Goal: Information Seeking & Learning: Learn about a topic

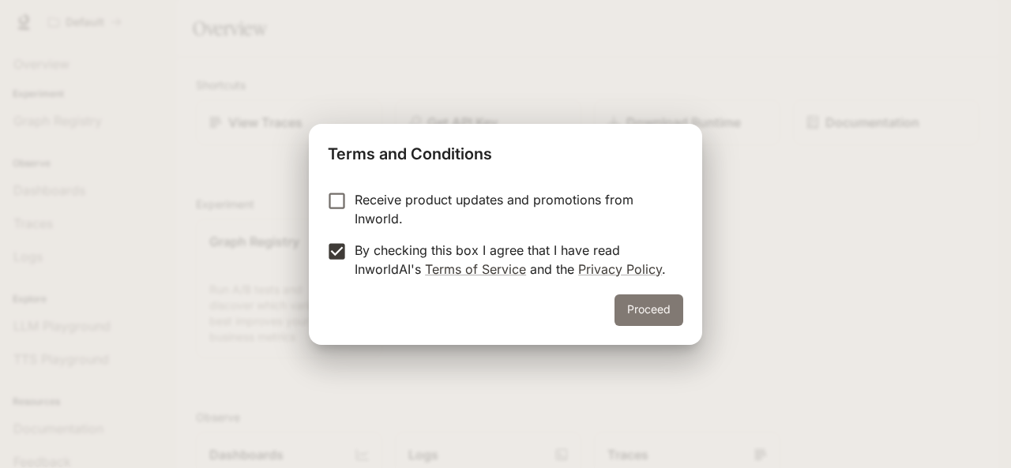
click at [679, 301] on button "Proceed" at bounding box center [648, 310] width 69 height 32
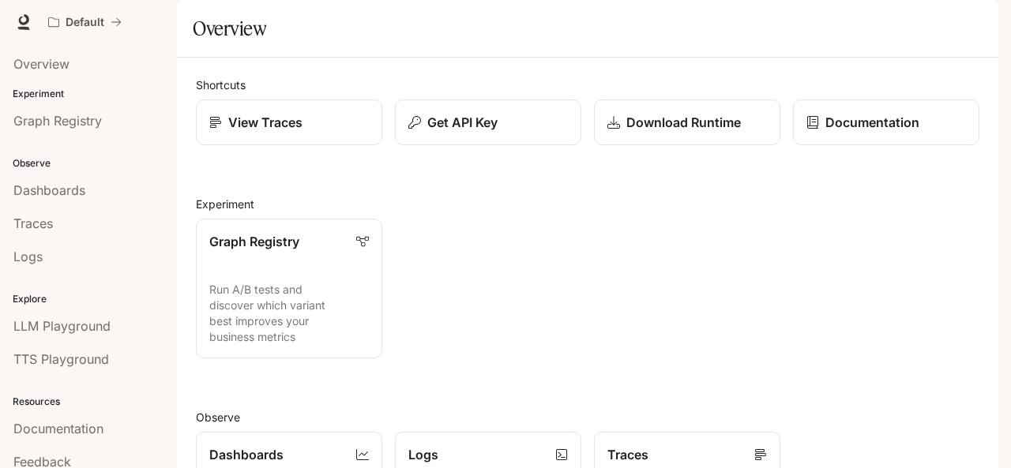
click at [984, 17] on img "button" at bounding box center [976, 22] width 22 height 22
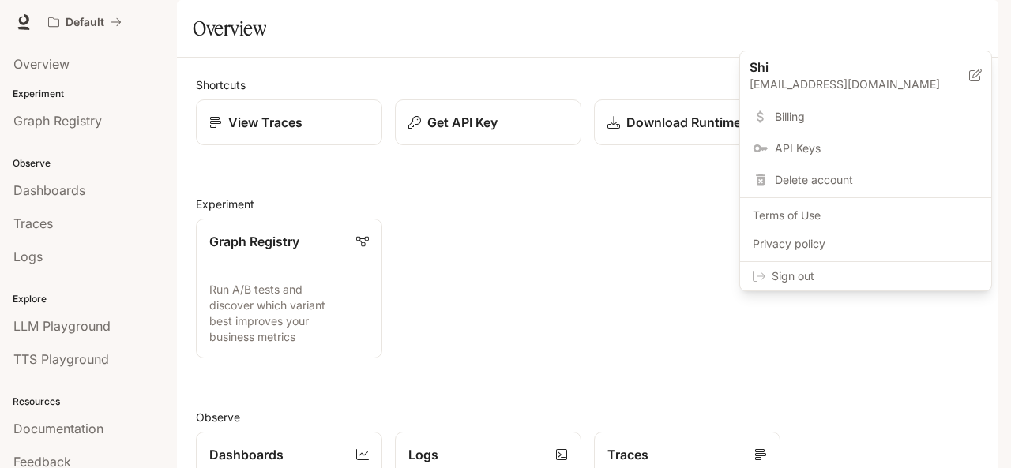
click at [467, 240] on div at bounding box center [505, 234] width 1011 height 468
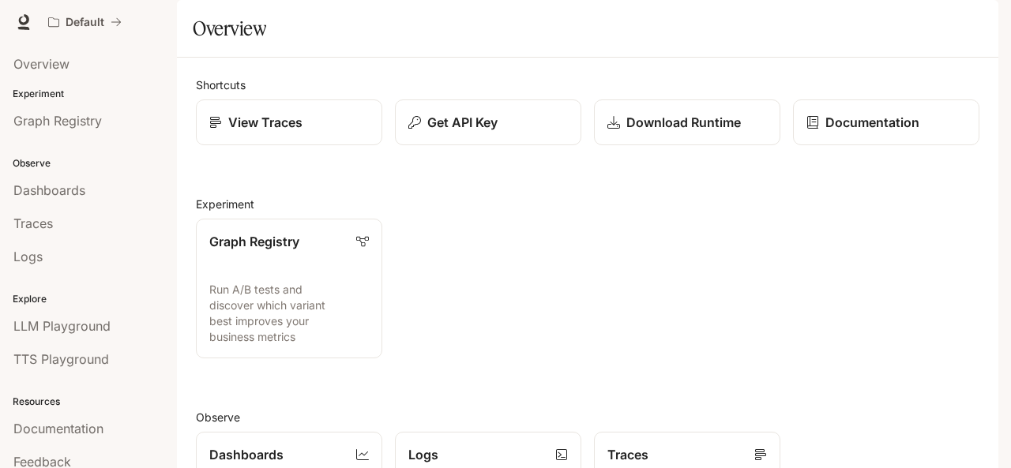
scroll to position [40, 0]
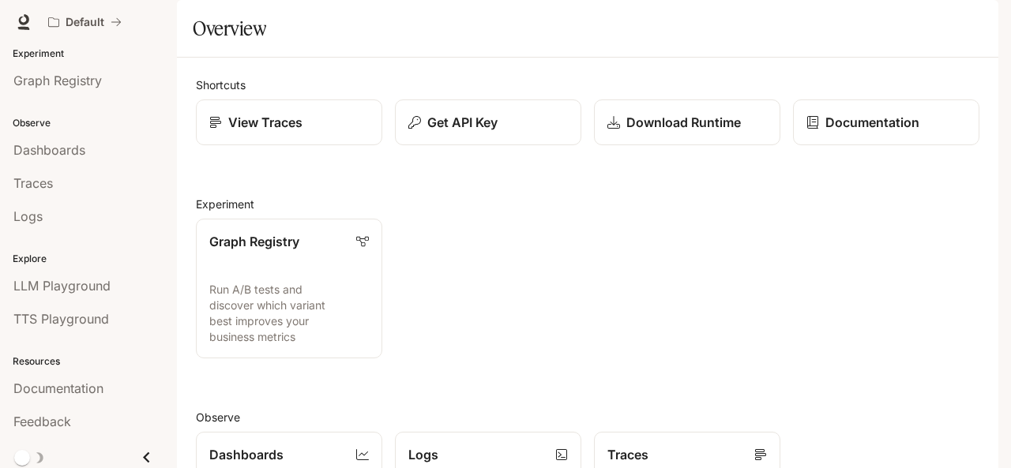
click at [143, 452] on icon "Close drawer" at bounding box center [146, 457] width 6 height 11
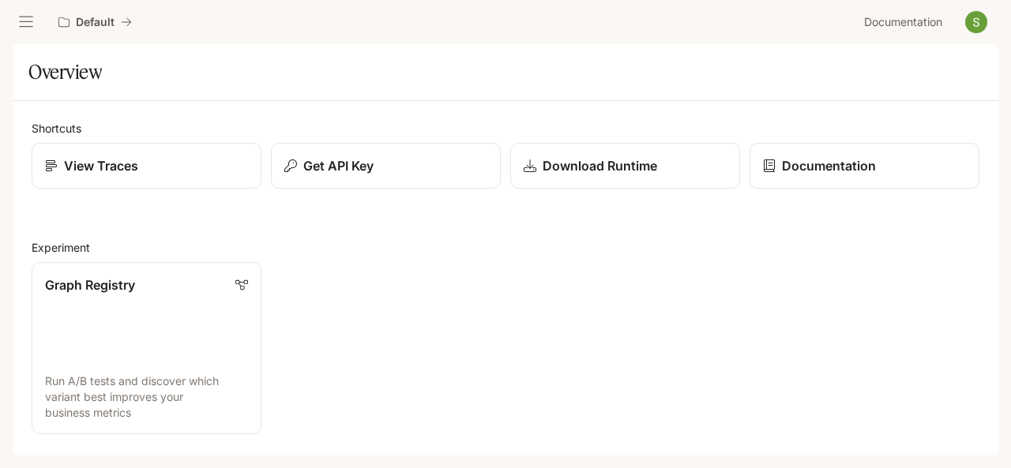
scroll to position [0, 0]
click at [32, 25] on icon "open drawer" at bounding box center [26, 22] width 16 height 16
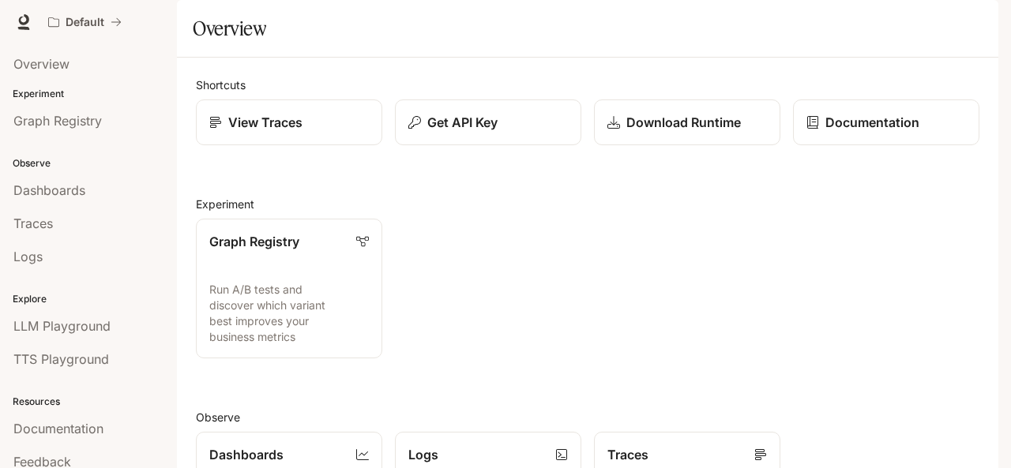
click at [969, 23] on img "button" at bounding box center [976, 22] width 22 height 22
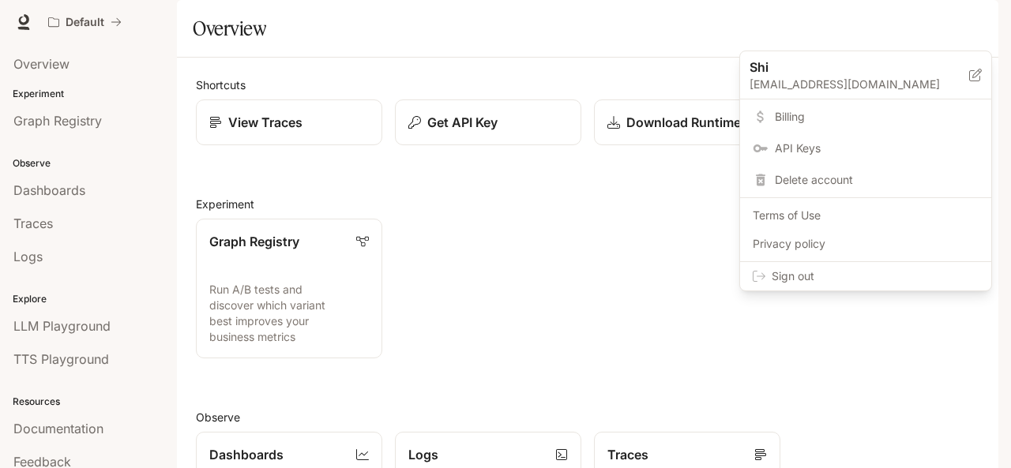
click at [813, 114] on span "Billing" at bounding box center [876, 117] width 204 height 16
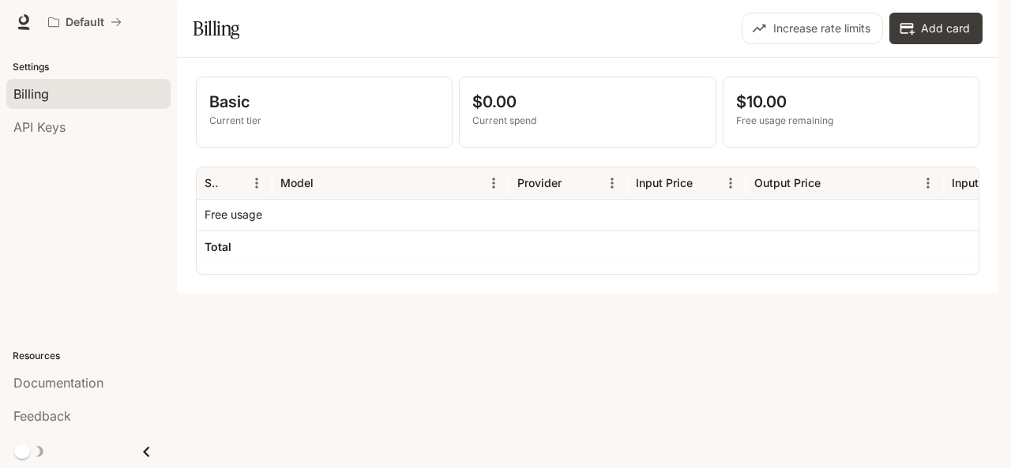
click at [218, 114] on p "Basic" at bounding box center [324, 102] width 230 height 24
click at [58, 124] on span "API Keys" at bounding box center [39, 127] width 52 height 19
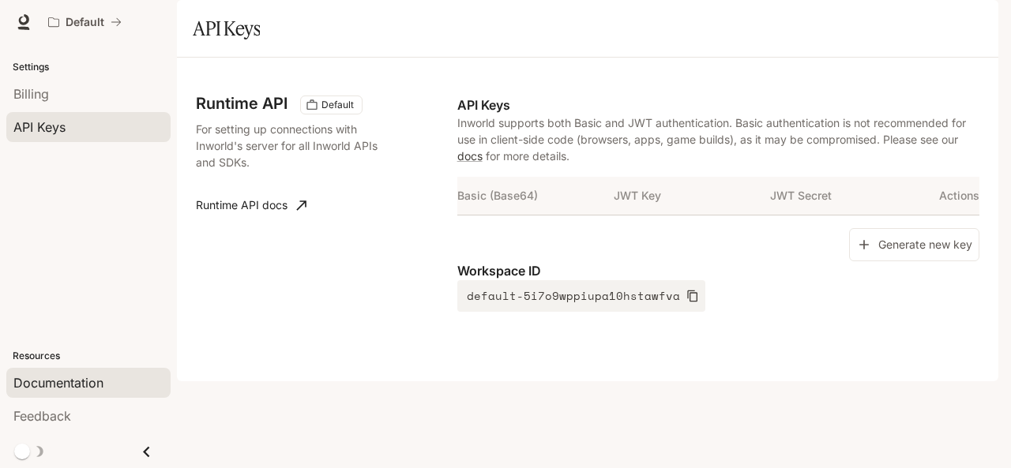
click at [115, 391] on div "Documentation" at bounding box center [88, 382] width 150 height 19
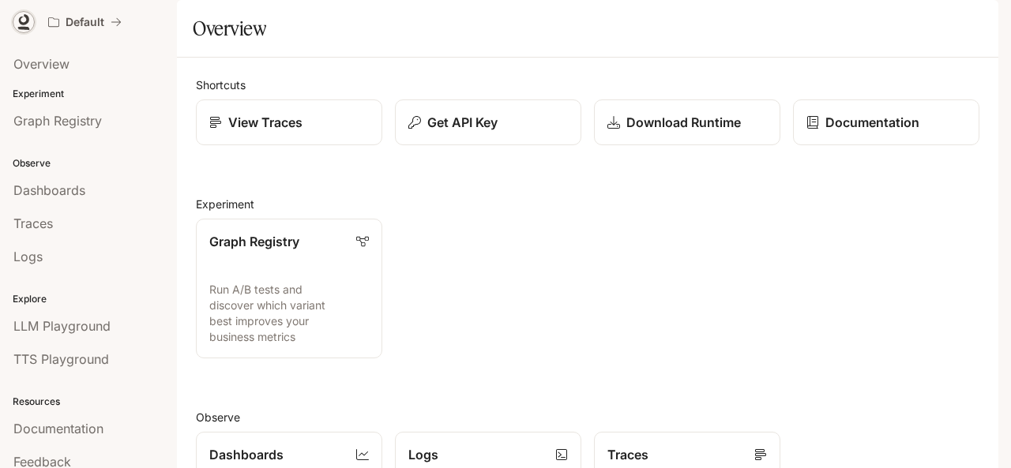
click at [28, 21] on icon at bounding box center [24, 19] width 10 height 11
click at [679, 126] on p "Download Runtime" at bounding box center [682, 122] width 115 height 19
click at [920, 17] on span "Documentation" at bounding box center [903, 23] width 78 height 20
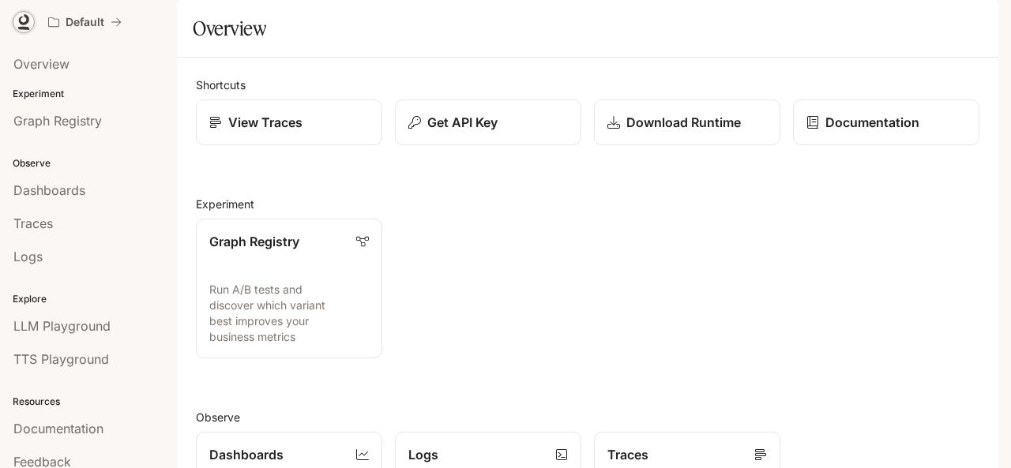
click at [21, 24] on icon at bounding box center [24, 19] width 10 height 11
drag, startPoint x: 0, startPoint y: 0, endPoint x: 382, endPoint y: 207, distance: 434.5
click at [325, 204] on div "Shortcuts View Traces Get API Key Download Runtime Documentation Experiment Gra…" at bounding box center [587, 431] width 783 height 708
click at [976, 24] on img "button" at bounding box center [976, 22] width 22 height 22
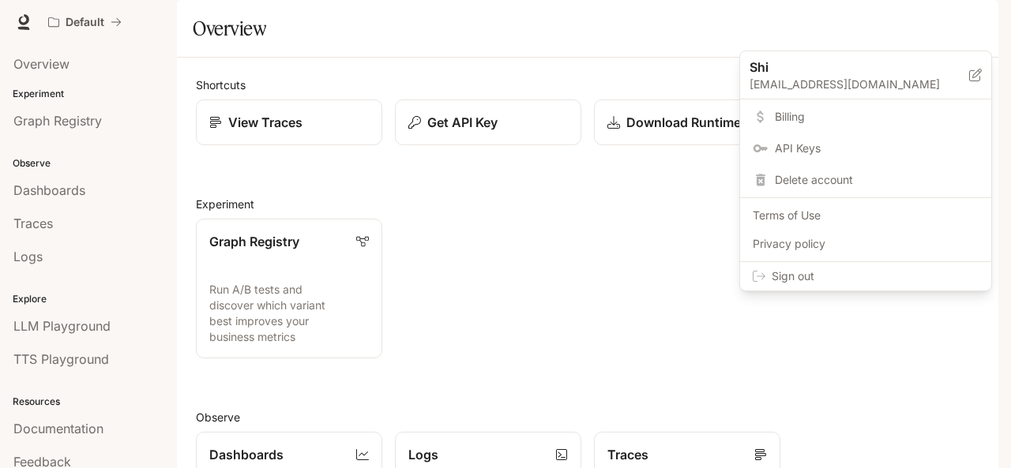
click at [774, 117] on span "Billing" at bounding box center [876, 117] width 204 height 16
